Goal: Obtain resource: Download file/media

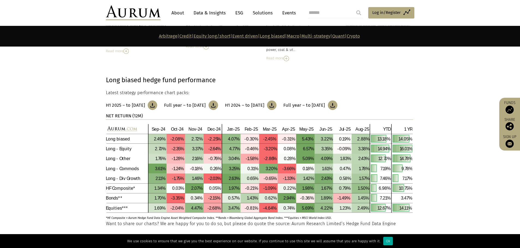
scroll to position [1718, 0]
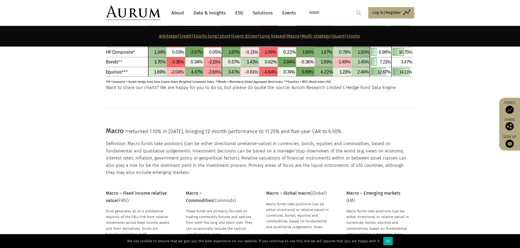
click at [296, 119] on section at bounding box center [260, 109] width 520 height 34
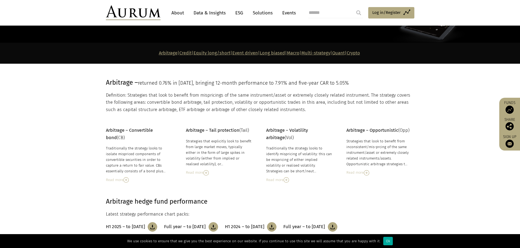
scroll to position [0, 0]
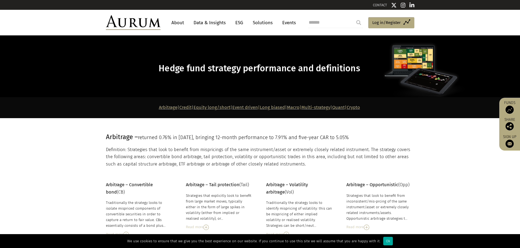
click at [196, 70] on span "Hedge fund strategy performance and definitions" at bounding box center [258, 68] width 201 height 11
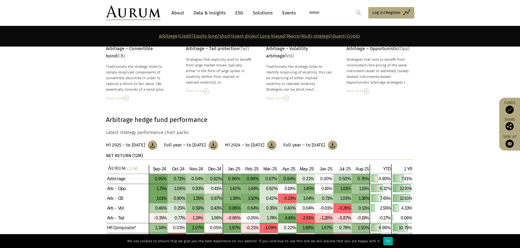
click at [143, 15] on img at bounding box center [133, 12] width 55 height 15
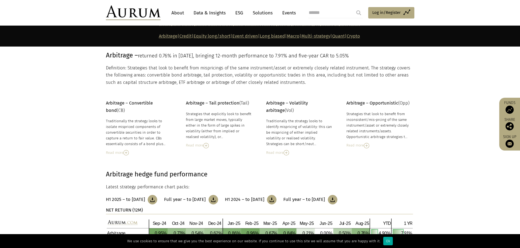
scroll to position [109, 0]
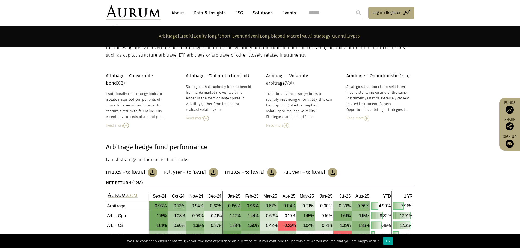
click at [157, 174] on img at bounding box center [153, 173] width 10 height 10
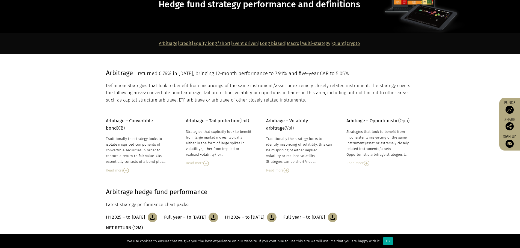
scroll to position [0, 0]
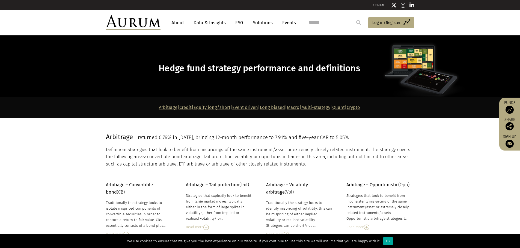
click at [327, 23] on input "search" at bounding box center [335, 22] width 55 height 11
type input "***"
click at [359, 24] on input "submit" at bounding box center [358, 22] width 11 height 11
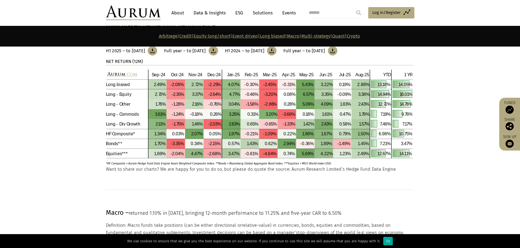
scroll to position [1609, 0]
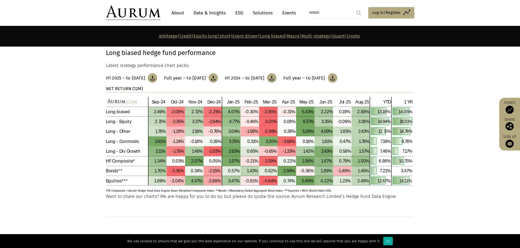
click at [133, 143] on img at bounding box center [259, 141] width 307 height 89
click at [128, 144] on img at bounding box center [259, 141] width 307 height 89
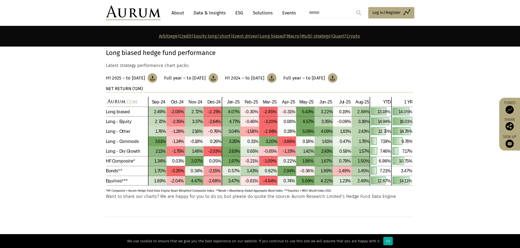
click at [157, 79] on img at bounding box center [153, 78] width 10 height 10
click at [218, 78] on img at bounding box center [213, 78] width 10 height 10
click at [155, 76] on img at bounding box center [153, 78] width 10 height 10
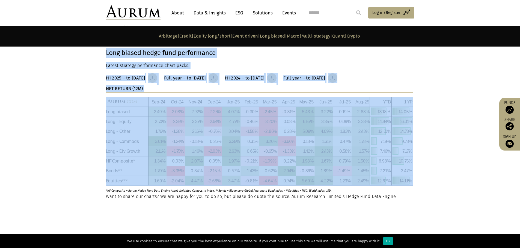
drag, startPoint x: 101, startPoint y: 71, endPoint x: 245, endPoint y: 162, distance: 170.1
click at [245, 162] on div "Long biased hedge fund performance Latest strategy performance chart packs: H1 …" at bounding box center [259, 121] width 319 height 146
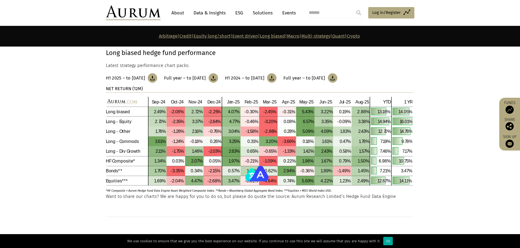
click at [442, 156] on section "Long biased hedge fund performance Latest strategy performance chart packs: H1 …" at bounding box center [260, 114] width 520 height 160
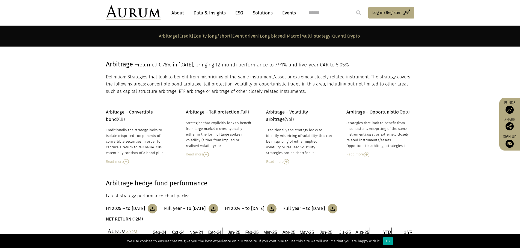
scroll to position [127, 0]
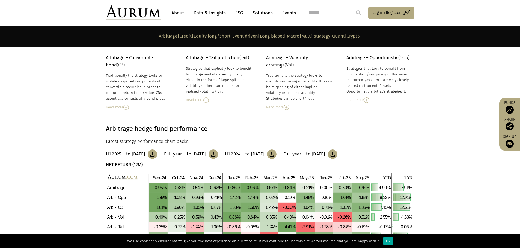
click at [325, 154] on h3 "Full year – to [DATE]" at bounding box center [303, 154] width 41 height 5
click at [245, 119] on section "Arbitrage hedge fund performance Latest strategy performance chart packs: H1 20…" at bounding box center [260, 193] width 520 height 167
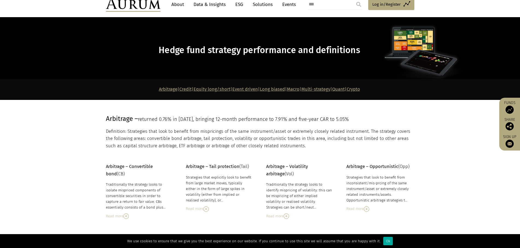
scroll to position [0, 0]
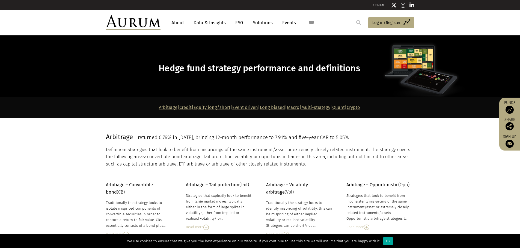
click at [335, 163] on p "Definition: Strategies that look to benefit from mispricings of the same instru…" at bounding box center [259, 157] width 307 height 22
drag, startPoint x: 309, startPoint y: 149, endPoint x: 304, endPoint y: 172, distance: 22.6
click at [308, 150] on p "Definition: Strategies that look to benefit from mispricings of the same instru…" at bounding box center [259, 157] width 307 height 22
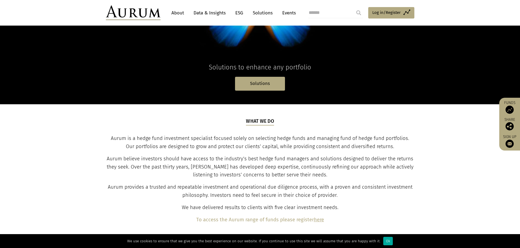
scroll to position [191, 0]
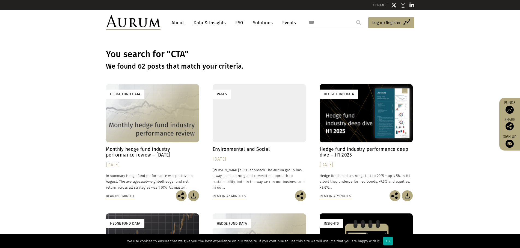
click at [156, 132] on div "Hedge Fund Data" at bounding box center [152, 113] width 93 height 58
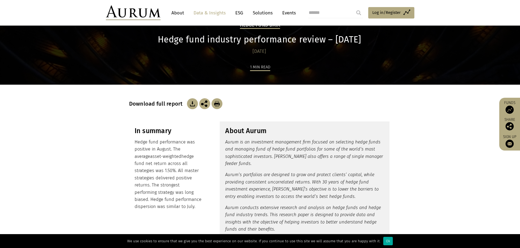
scroll to position [55, 0]
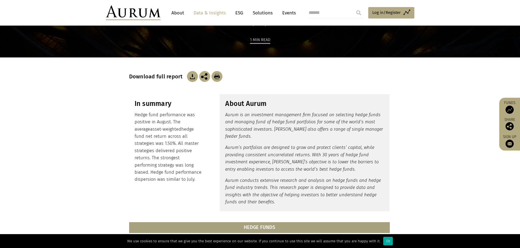
click at [190, 80] on img at bounding box center [192, 76] width 11 height 11
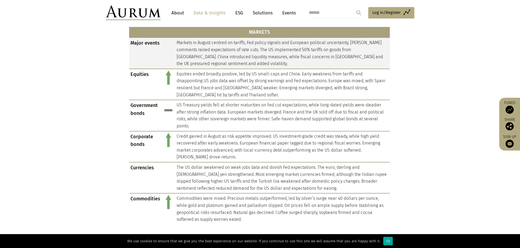
scroll to position [245, 0]
